Goal: Check status

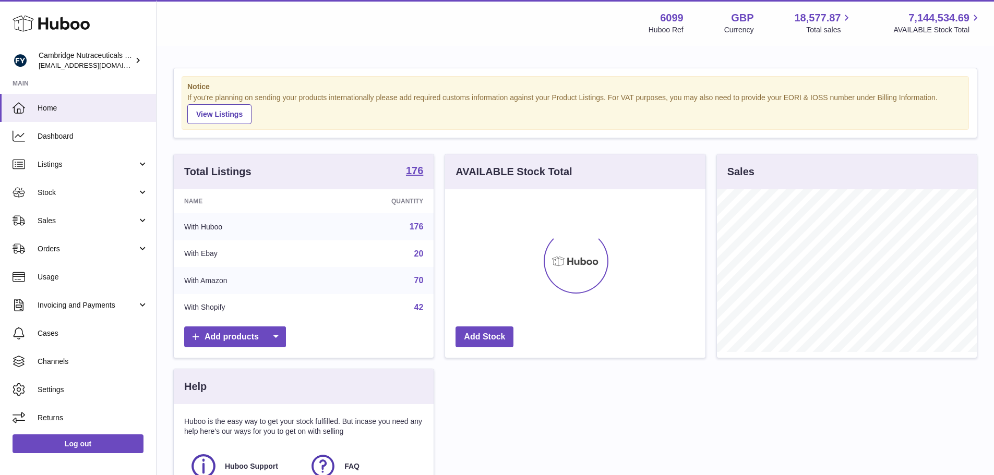
scroll to position [163, 260]
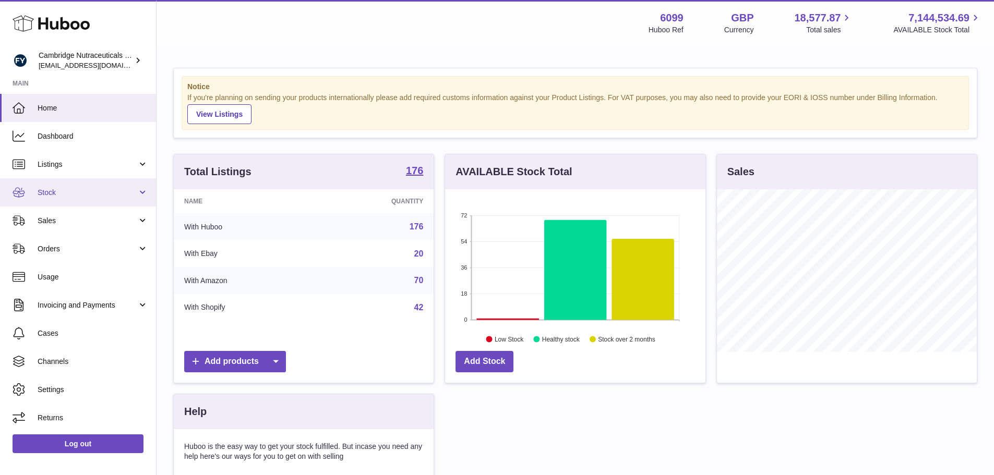
click at [46, 190] on span "Stock" at bounding box center [88, 193] width 100 height 10
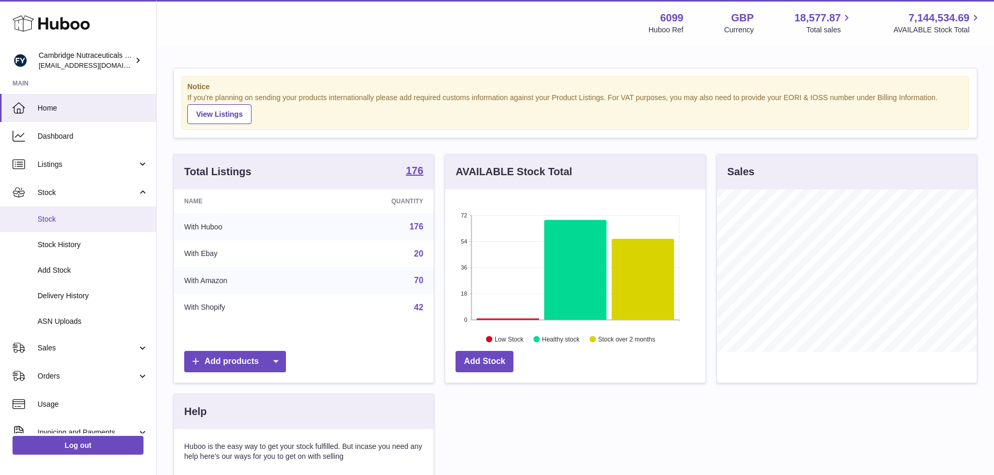
click at [73, 229] on link "Stock" at bounding box center [78, 220] width 156 height 26
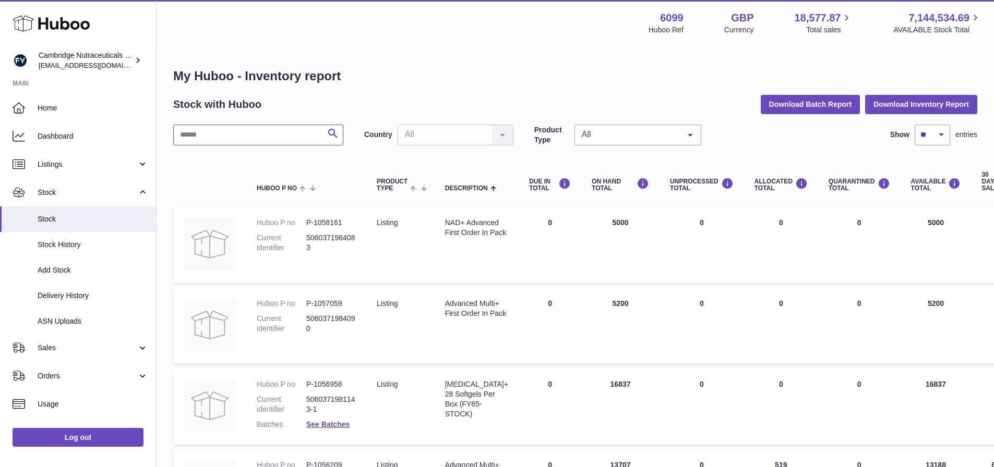
click at [260, 136] on input "text" at bounding box center [258, 135] width 170 height 21
type input "********"
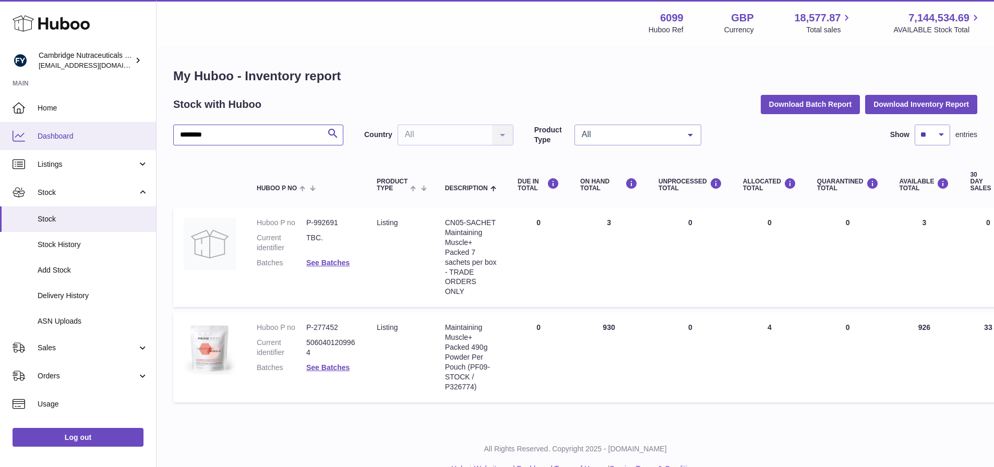
drag, startPoint x: 237, startPoint y: 136, endPoint x: 2, endPoint y: 119, distance: 235.8
click at [0, 128] on div "Huboo Cambridge Nutraceuticals Ltd huboo@camnutra.com Main Home Dashboard Listi…" at bounding box center [497, 245] width 994 height 490
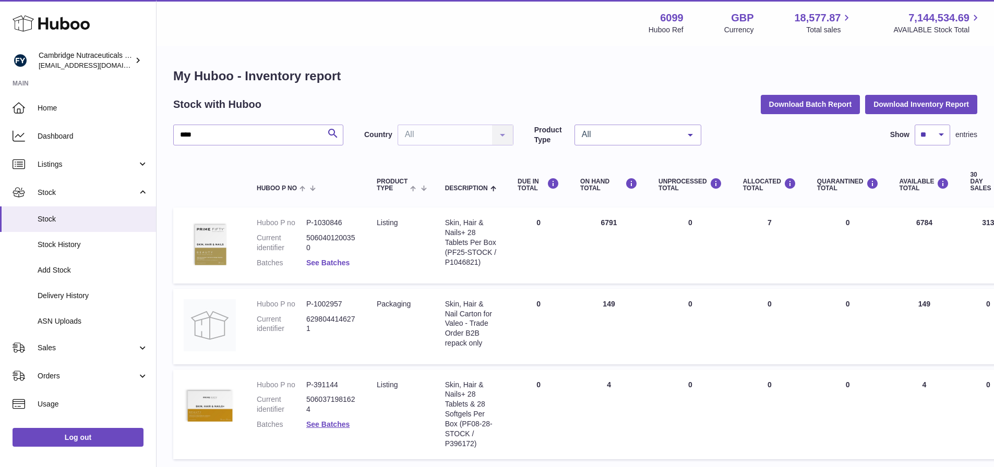
click at [336, 260] on link "See Batches" at bounding box center [327, 263] width 43 height 8
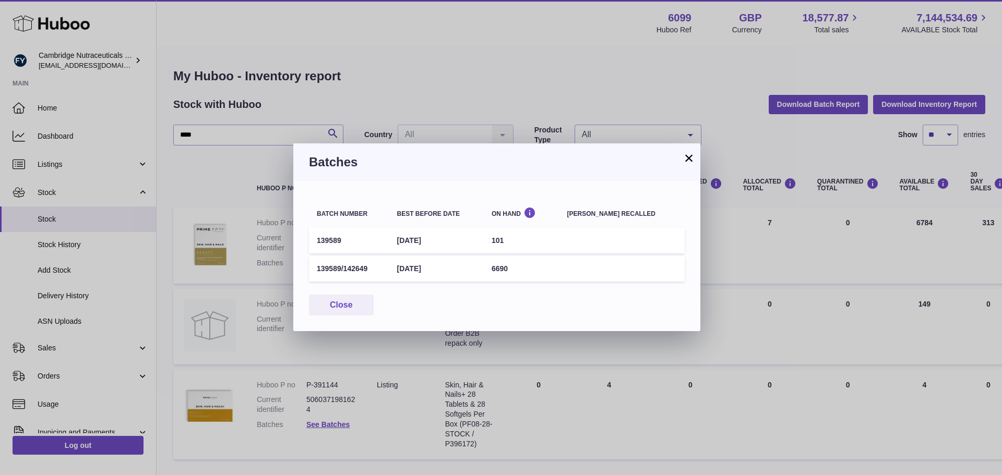
click at [689, 157] on button "×" at bounding box center [688, 158] width 13 height 13
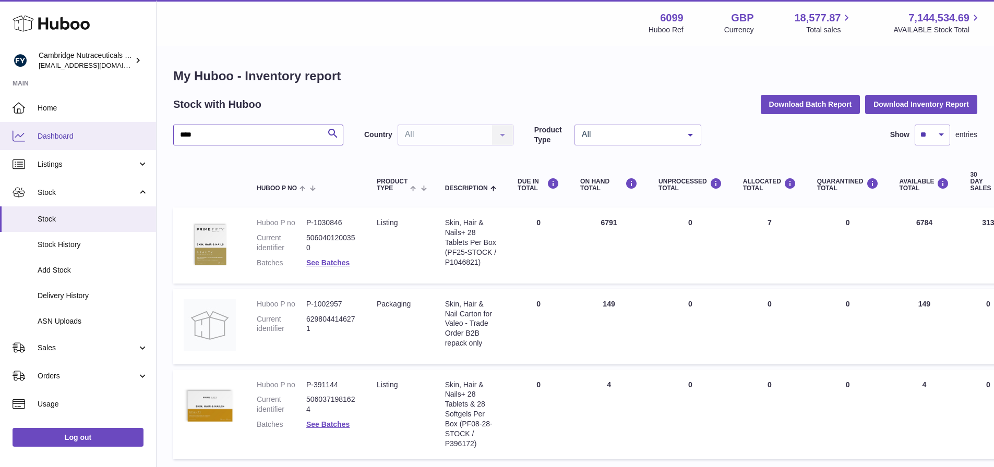
drag, startPoint x: 217, startPoint y: 129, endPoint x: 7, endPoint y: 127, distance: 209.2
click at [4, 135] on div "Huboo Cambridge Nutraceuticals Ltd huboo@camnutra.com Main Home Dashboard Listi…" at bounding box center [497, 273] width 994 height 547
type input "**********"
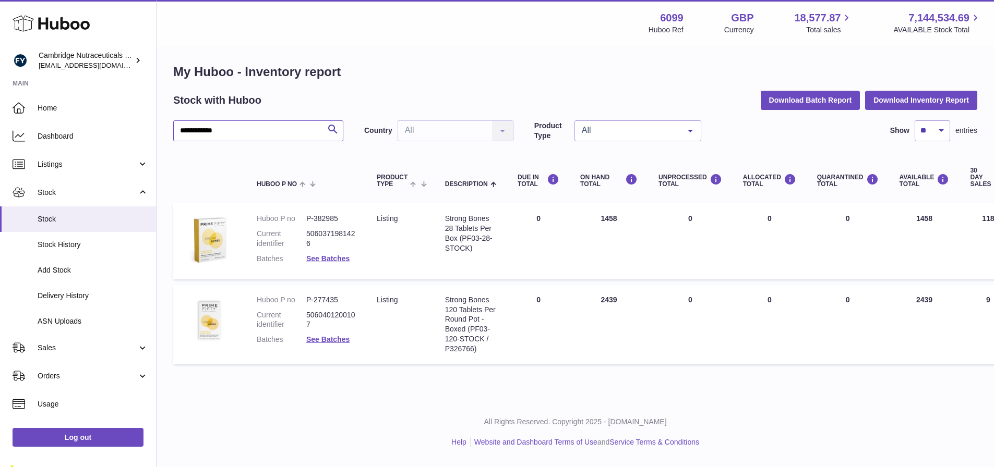
scroll to position [8, 0]
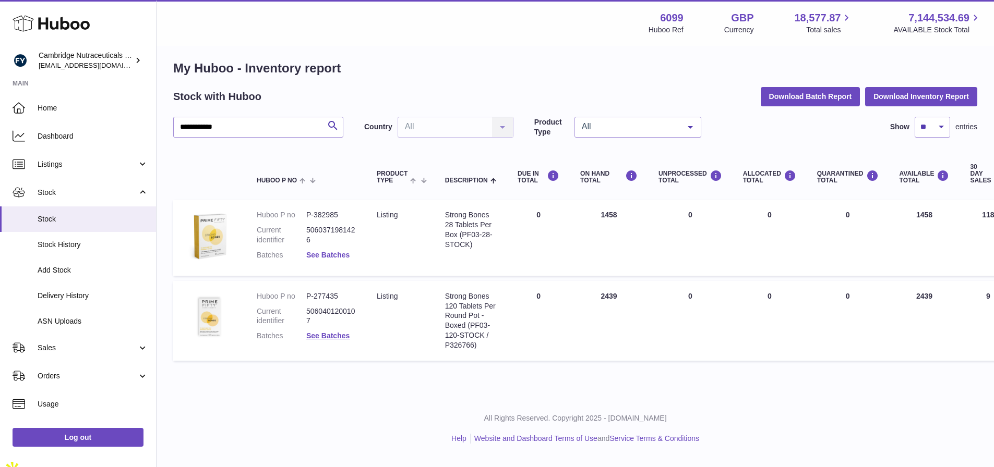
click at [329, 256] on link "See Batches" at bounding box center [327, 255] width 43 height 8
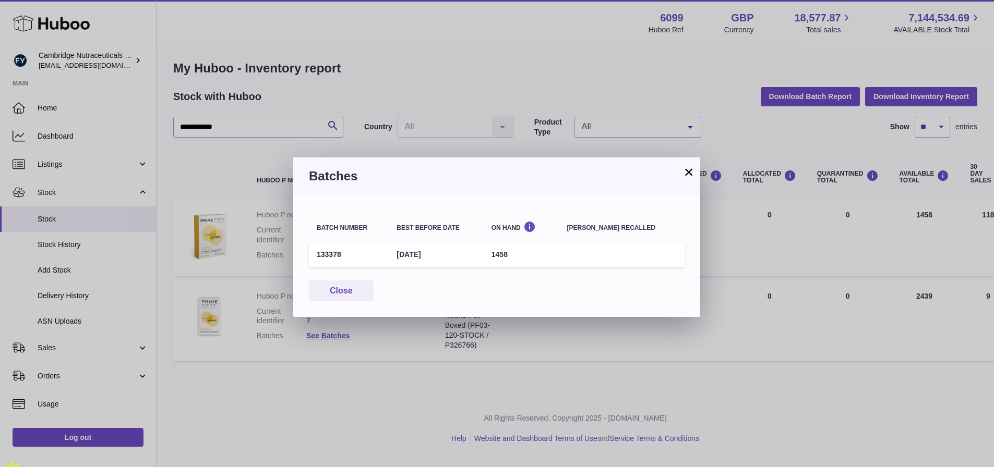
scroll to position [0, 0]
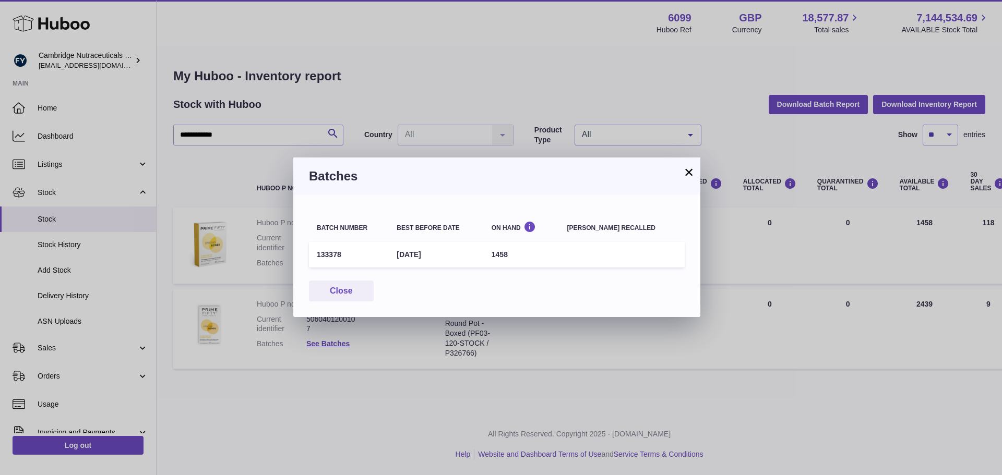
click at [692, 170] on button "×" at bounding box center [688, 172] width 13 height 13
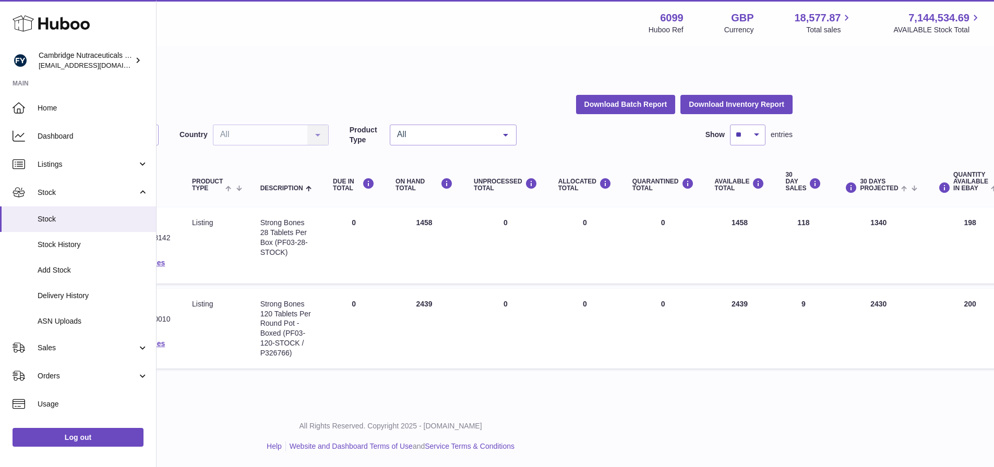
scroll to position [0, 173]
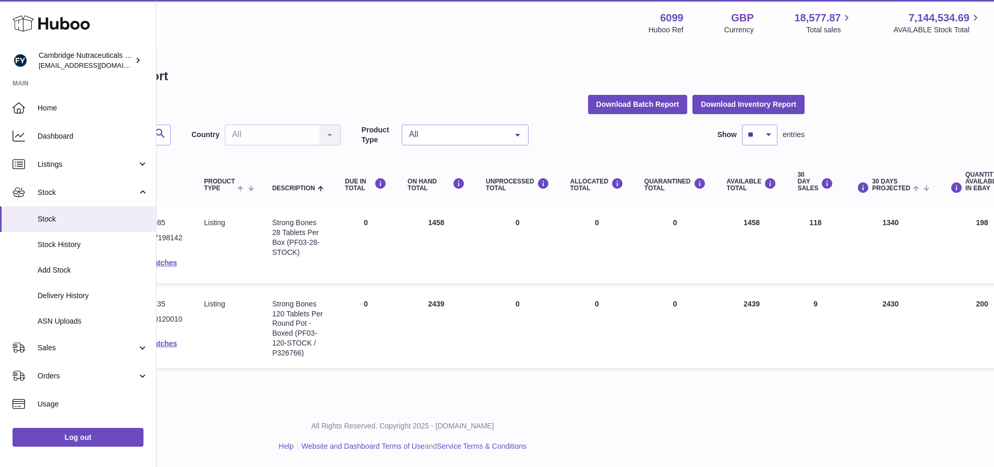
click at [661, 466] on div "All Rights Reserved. Copyright 2025 - Huboo.co.uk Help Website and Dashboard Te…" at bounding box center [402, 437] width 837 height 62
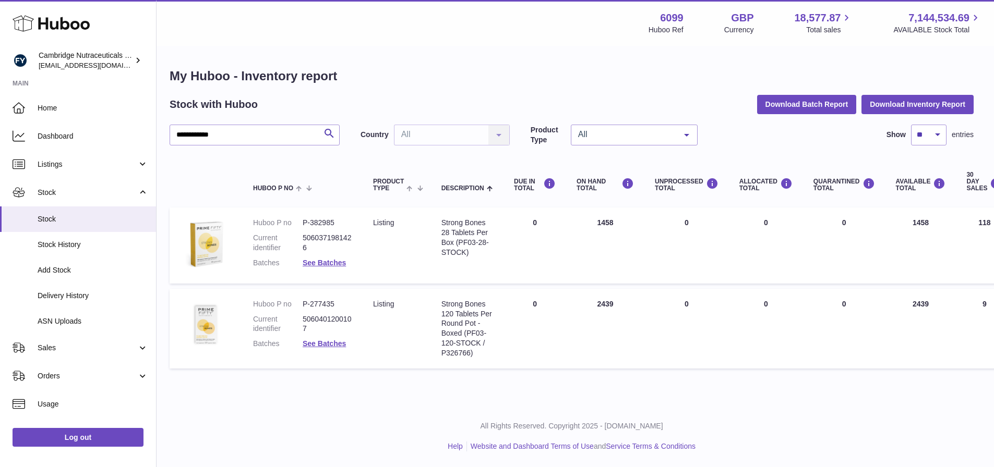
scroll to position [0, 2]
click at [94, 440] on link "Log out" at bounding box center [78, 437] width 131 height 19
